Goal: Transaction & Acquisition: Purchase product/service

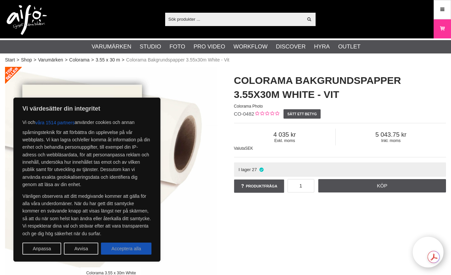
click at [133, 249] on button "Acceptera alla" at bounding box center [126, 248] width 50 height 12
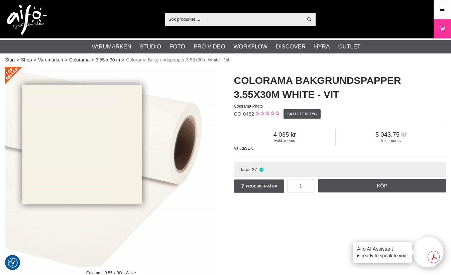
checkbox input "true"
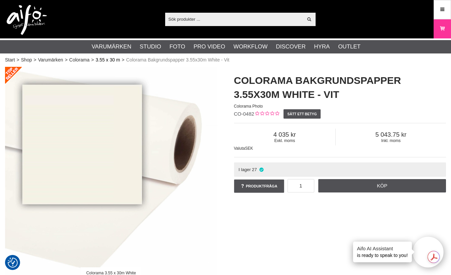
click at [107, 60] on link "3.55 x 30 m" at bounding box center [108, 59] width 24 height 7
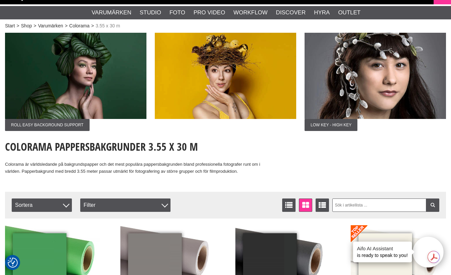
scroll to position [60, 0]
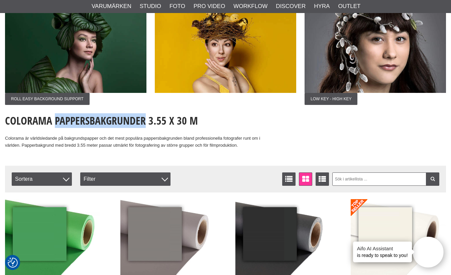
drag, startPoint x: 145, startPoint y: 121, endPoint x: 55, endPoint y: 116, distance: 89.6
click at [55, 116] on h1 "Colorama Pappersbakgrunder 3.55 x 30 m" at bounding box center [133, 120] width 256 height 15
copy h1 "Pappersbakgrunder"
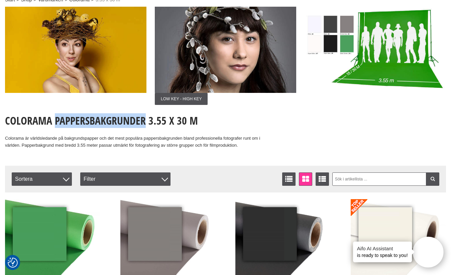
scroll to position [0, 0]
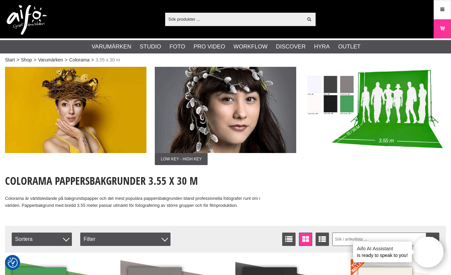
click at [210, 16] on input "text" at bounding box center [234, 19] width 138 height 10
paste input "Pappersbakgrunder"
type input "Pappersbakgrunder"
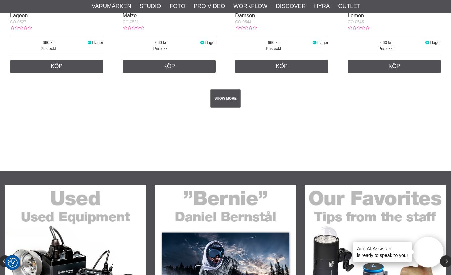
scroll to position [1266, 0]
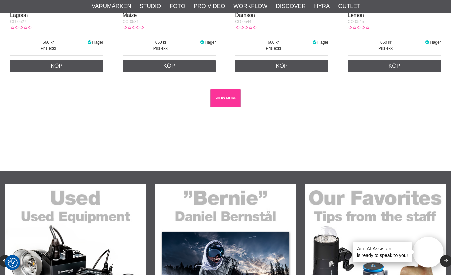
click at [223, 101] on link "SHOW MORE" at bounding box center [225, 98] width 30 height 18
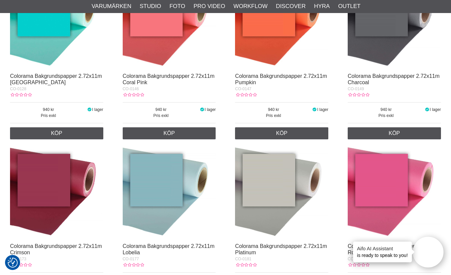
scroll to position [4212, 0]
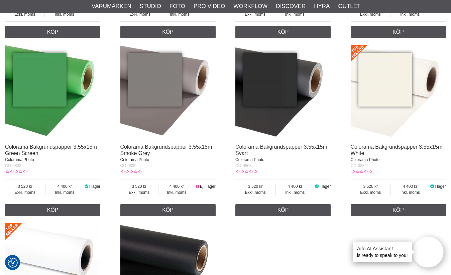
scroll to position [445, 0]
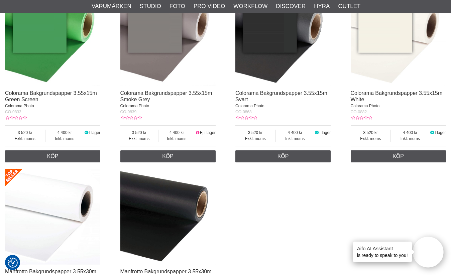
click at [397, 36] on img at bounding box center [397, 38] width 95 height 95
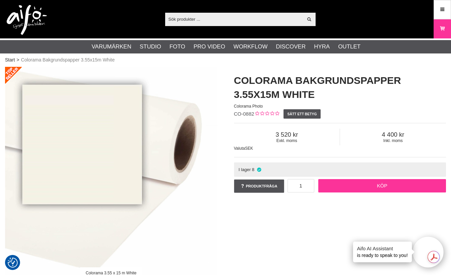
click at [381, 189] on link "Köp" at bounding box center [382, 185] width 128 height 13
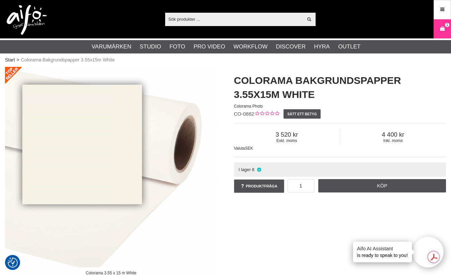
click at [219, 250] on div "Colorama 3.55 x 15 m White" at bounding box center [111, 198] width 229 height 262
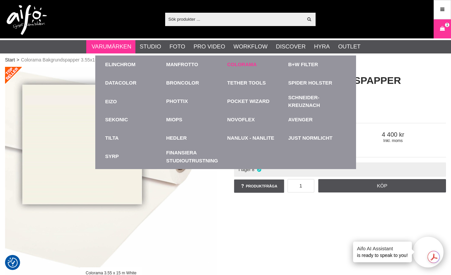
click at [237, 65] on link "Colorama" at bounding box center [241, 65] width 29 height 8
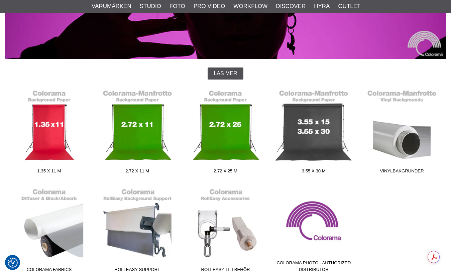
scroll to position [179, 0]
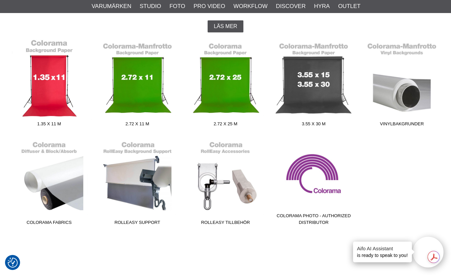
click at [49, 78] on link "1.35 x 11 m" at bounding box center [49, 84] width 88 height 90
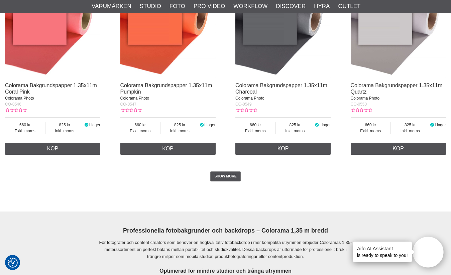
scroll to position [1344, 0]
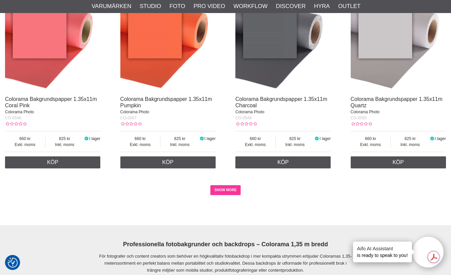
click at [223, 193] on link "SHOW MORE" at bounding box center [225, 190] width 30 height 10
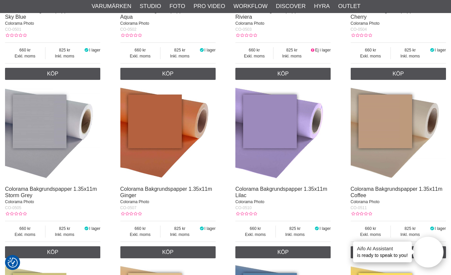
scroll to position [0, 0]
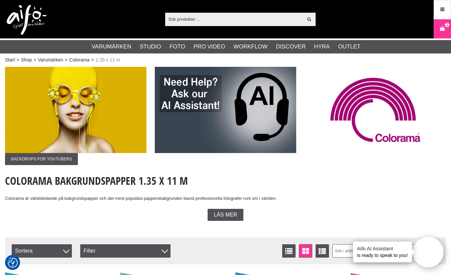
click at [191, 21] on input "text" at bounding box center [234, 19] width 138 height 10
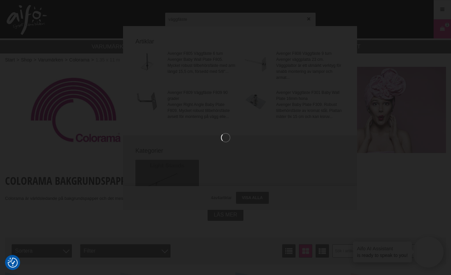
type input "väggfäste"
click at [213, 19] on div at bounding box center [225, 137] width 451 height 275
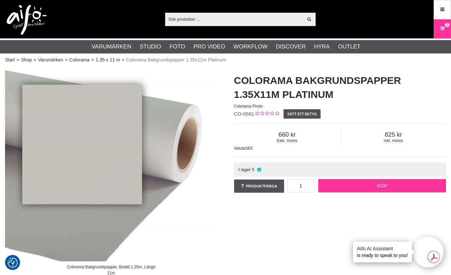
click at [378, 190] on link "Köp" at bounding box center [382, 185] width 128 height 13
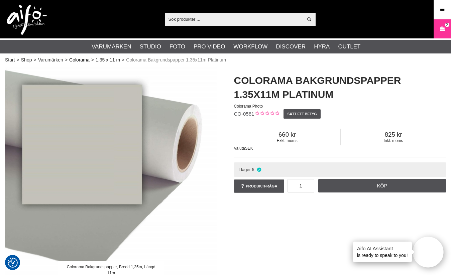
click at [81, 61] on link "Colorama" at bounding box center [79, 59] width 20 height 7
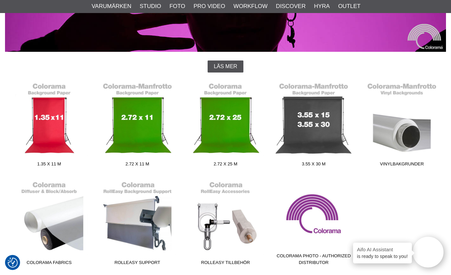
scroll to position [187, 0]
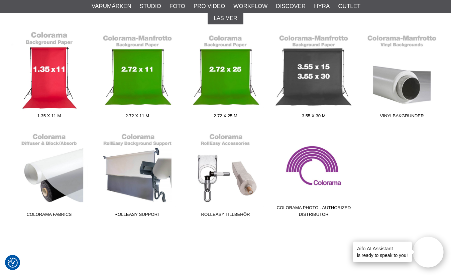
click at [58, 84] on link "1.35 x 11 m" at bounding box center [49, 76] width 88 height 90
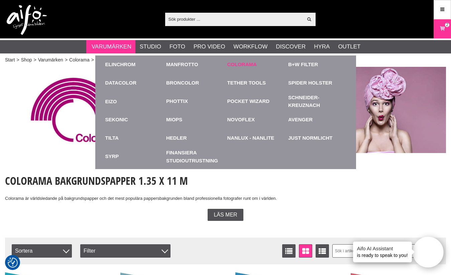
click at [244, 65] on link "Colorama" at bounding box center [241, 65] width 29 height 8
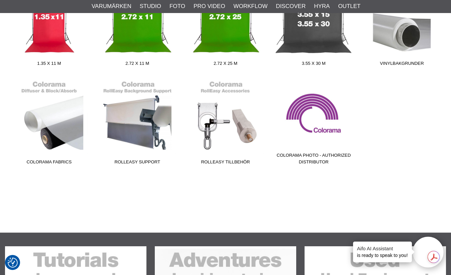
scroll to position [240, 0]
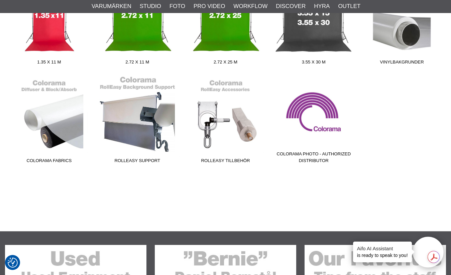
click at [146, 142] on link "RollEasy Support" at bounding box center [137, 121] width 88 height 90
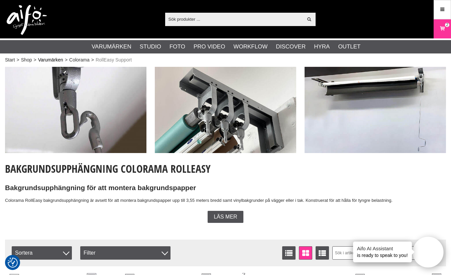
click at [53, 59] on link "Varumärken" at bounding box center [50, 59] width 25 height 7
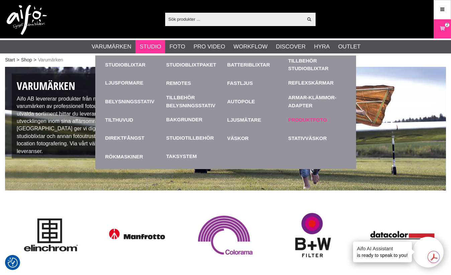
click at [305, 119] on link "Produktfoto" at bounding box center [317, 120] width 58 height 18
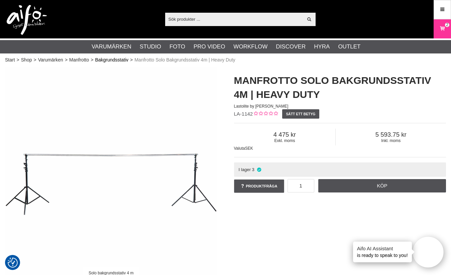
click at [117, 58] on link "Bakgrundsstativ" at bounding box center [111, 59] width 33 height 7
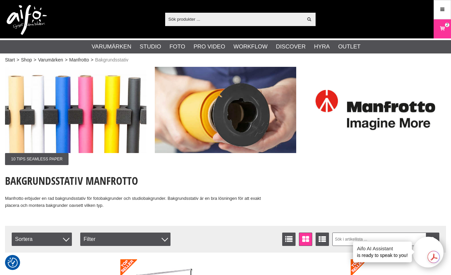
click at [191, 15] on input "text" at bounding box center [234, 19] width 138 height 10
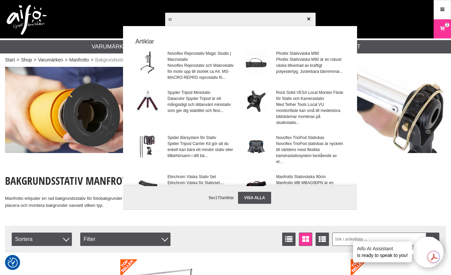
type input "s"
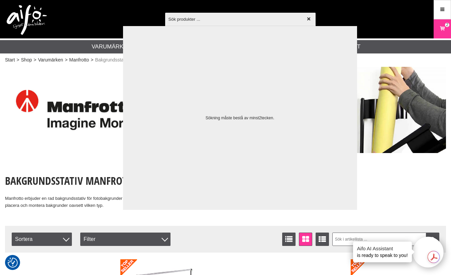
click at [66, 149] on div at bounding box center [225, 137] width 451 height 275
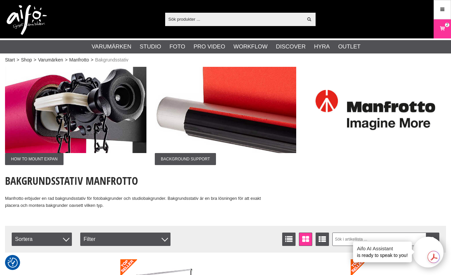
click at [200, 22] on input "text" at bounding box center [234, 19] width 138 height 10
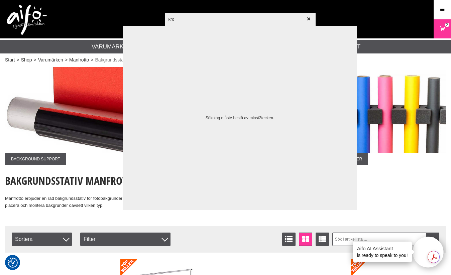
type input "krok"
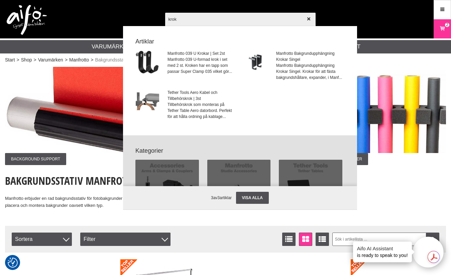
drag, startPoint x: 180, startPoint y: 19, endPoint x: 156, endPoint y: 19, distance: 23.7
click at [156, 19] on div "krok Visa alla Artiklar Manfrotto 039 U Krokar | Set 2st Manfrotto 039 U-formad…" at bounding box center [225, 19] width 451 height 38
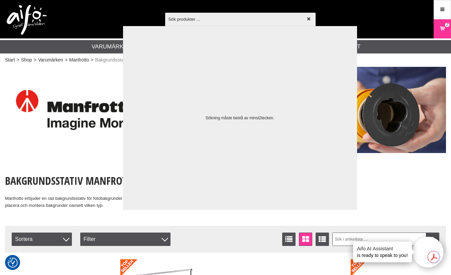
click at [90, 71] on div at bounding box center [225, 137] width 451 height 275
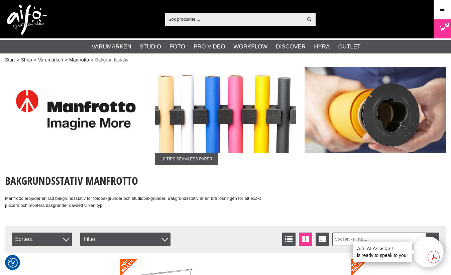
click at [82, 60] on link "Manfrotto" at bounding box center [79, 59] width 20 height 7
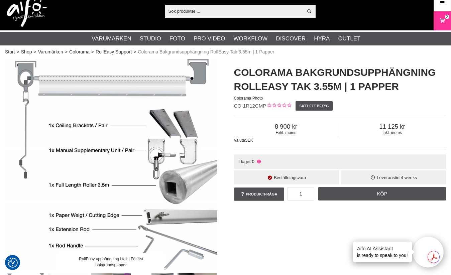
scroll to position [8, 0]
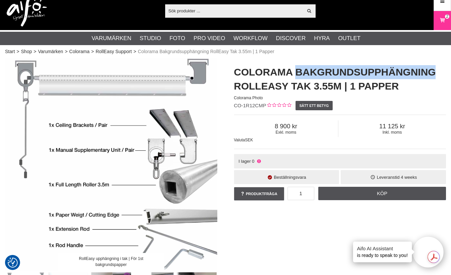
drag, startPoint x: 297, startPoint y: 74, endPoint x: 432, endPoint y: 67, distance: 135.1
click at [432, 67] on h1 "Colorama Bakgrundsupphängning RollEasy Tak 3.55m | 1 Papper" at bounding box center [340, 79] width 212 height 28
copy h1 "Bakgrundsupphängning"
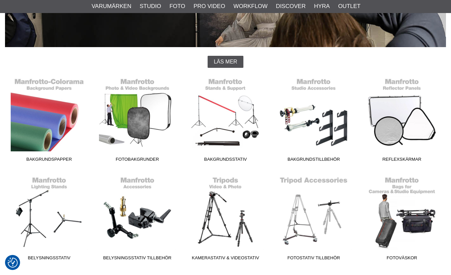
scroll to position [144, 0]
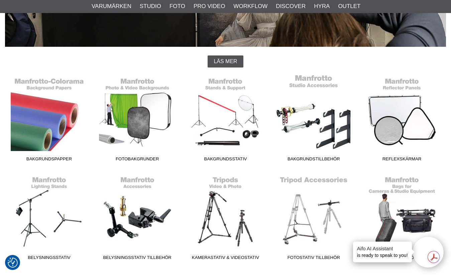
click at [328, 124] on link "Bakgrundstillbehör" at bounding box center [313, 119] width 88 height 90
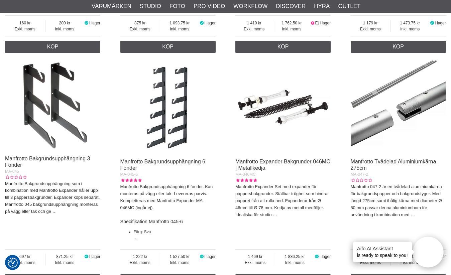
scroll to position [410, 0]
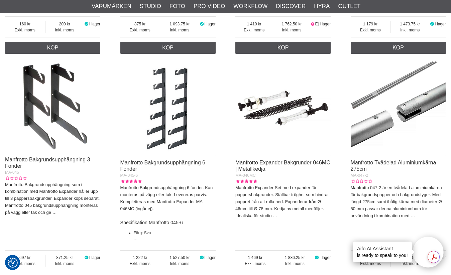
click at [283, 113] on img at bounding box center [282, 107] width 95 height 95
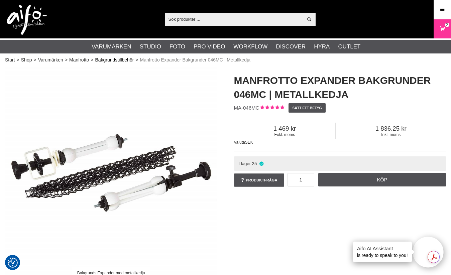
click at [128, 60] on link "Bakgrundstillbehör" at bounding box center [114, 59] width 39 height 7
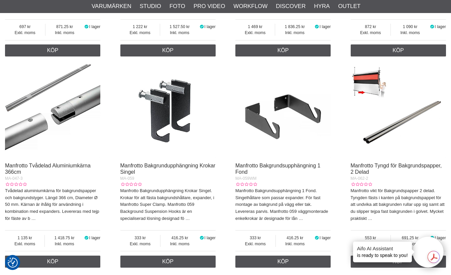
scroll to position [641, 0]
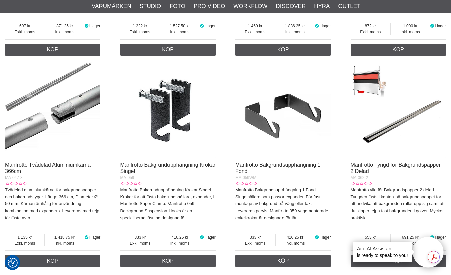
click at [261, 121] on img at bounding box center [282, 109] width 95 height 95
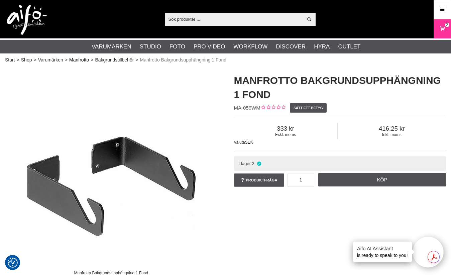
click at [84, 61] on link "Manfrotto" at bounding box center [79, 59] width 20 height 7
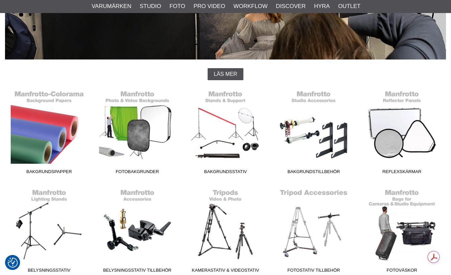
scroll to position [131, 0]
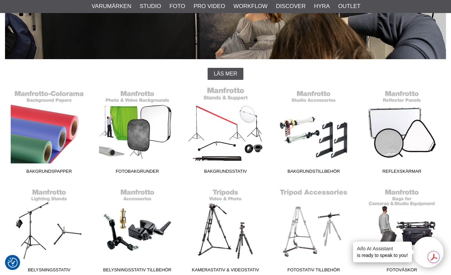
click at [229, 139] on link "Bakgrundsstativ" at bounding box center [225, 131] width 88 height 90
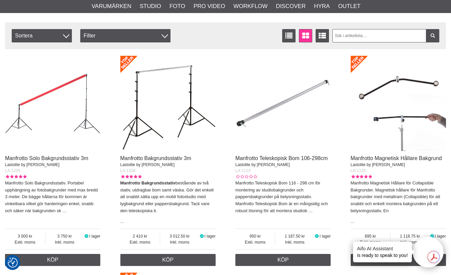
scroll to position [207, 0]
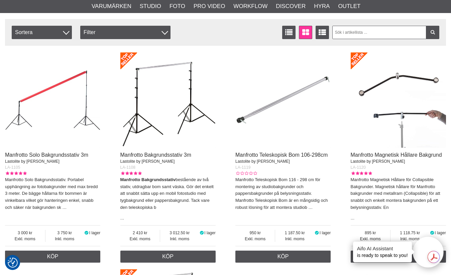
click at [185, 123] on img at bounding box center [167, 99] width 95 height 95
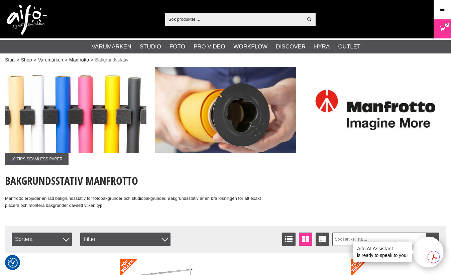
click at [77, 60] on link "Manfrotto" at bounding box center [79, 59] width 20 height 7
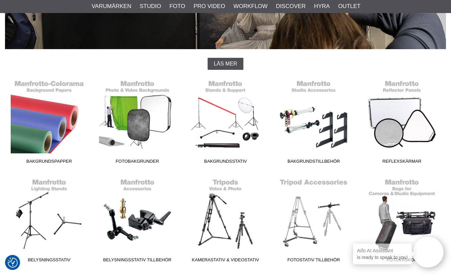
scroll to position [146, 0]
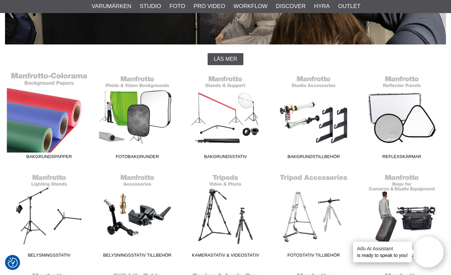
click at [59, 114] on link "Bakgrundspapper" at bounding box center [49, 117] width 88 height 90
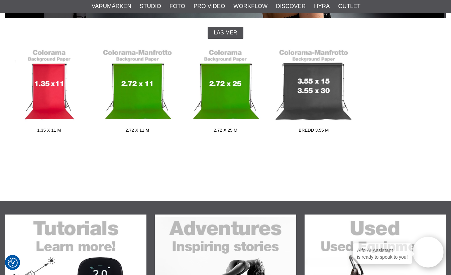
scroll to position [172, 0]
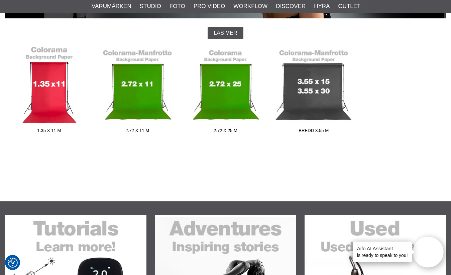
click at [68, 90] on link "1.35 x 11 m" at bounding box center [49, 91] width 88 height 90
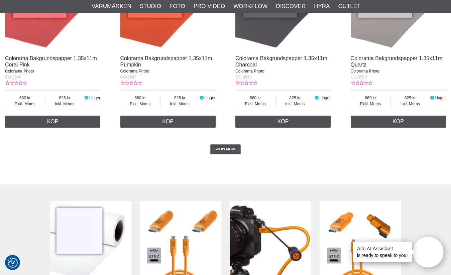
scroll to position [1315, 0]
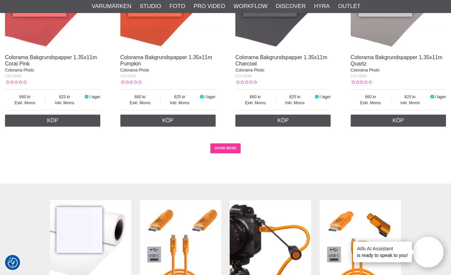
click at [229, 153] on link "SHOW MORE" at bounding box center [225, 148] width 30 height 10
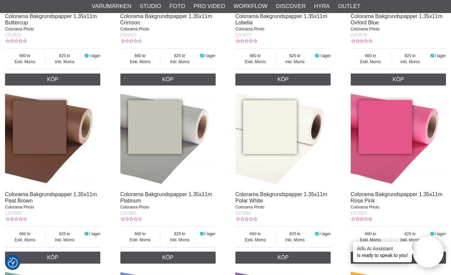
scroll to position [1894, 0]
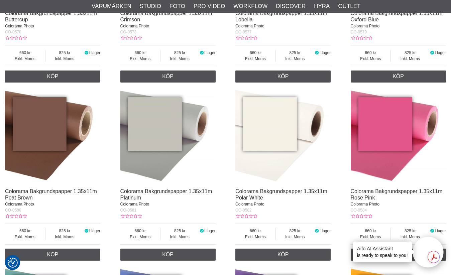
click at [173, 132] on img at bounding box center [167, 136] width 95 height 95
